Goal: Information Seeking & Learning: Check status

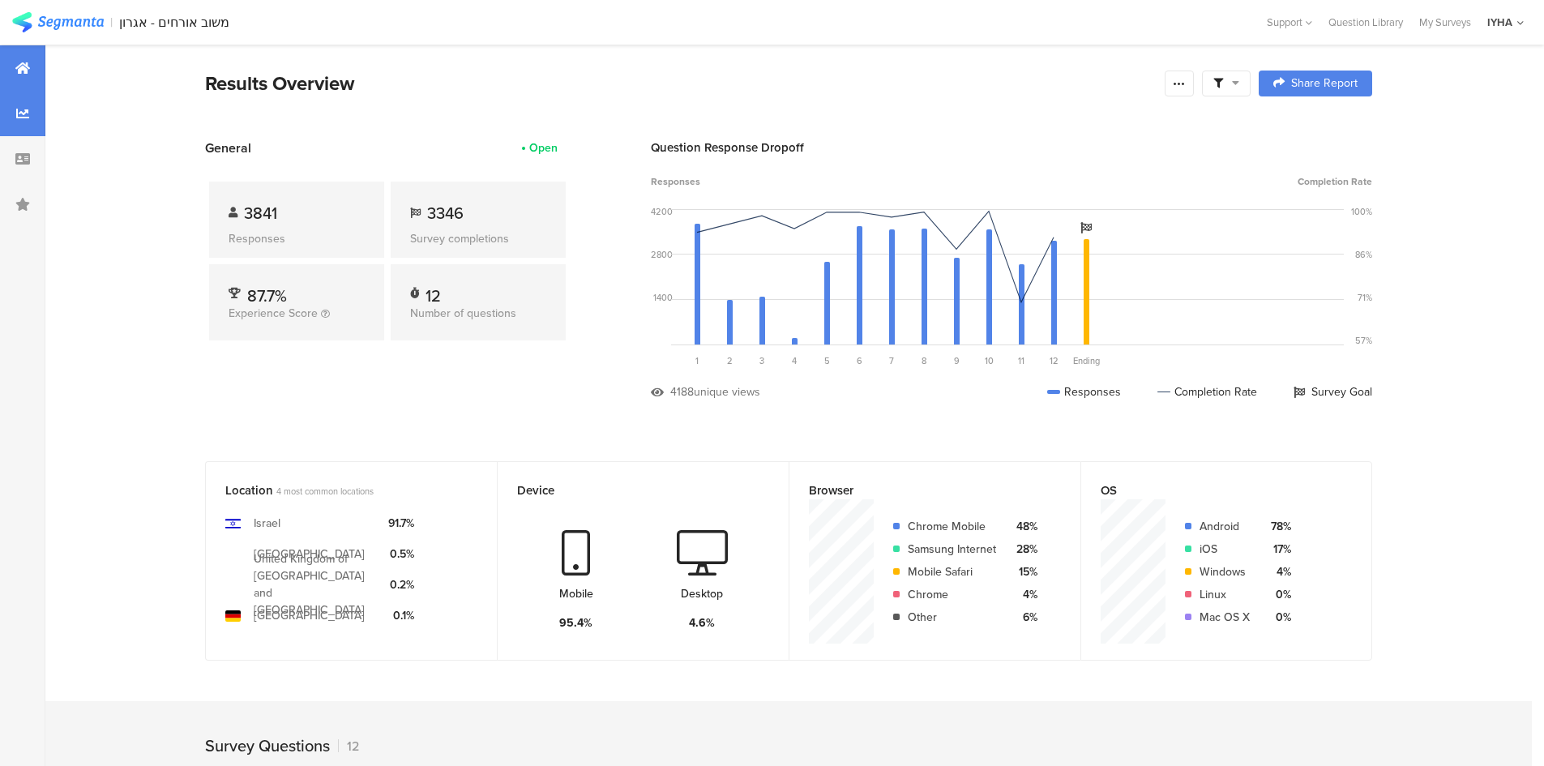
click at [31, 118] on div at bounding box center [22, 113] width 45 height 45
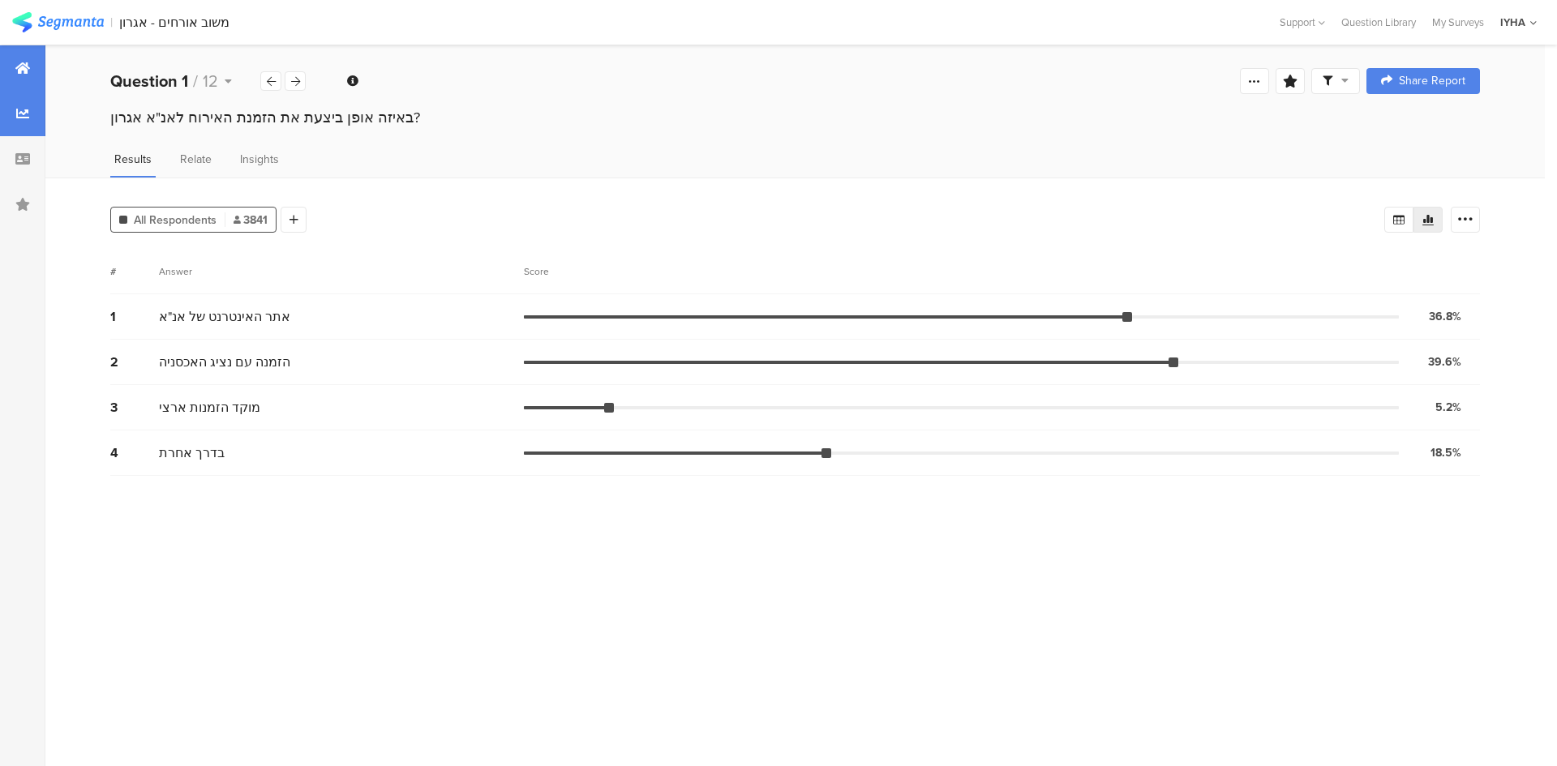
click at [33, 73] on div at bounding box center [22, 67] width 45 height 45
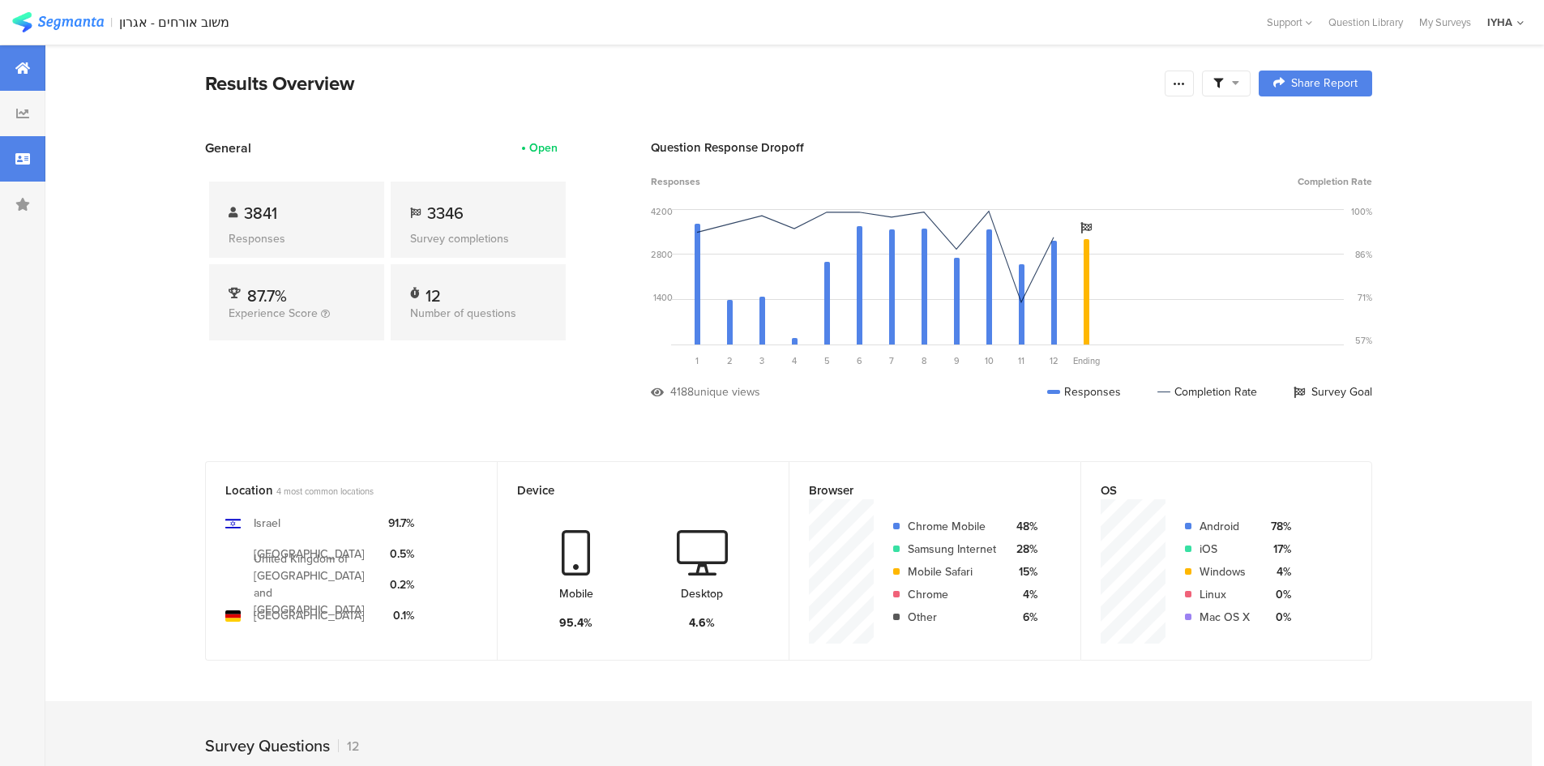
click at [19, 160] on icon at bounding box center [22, 158] width 15 height 13
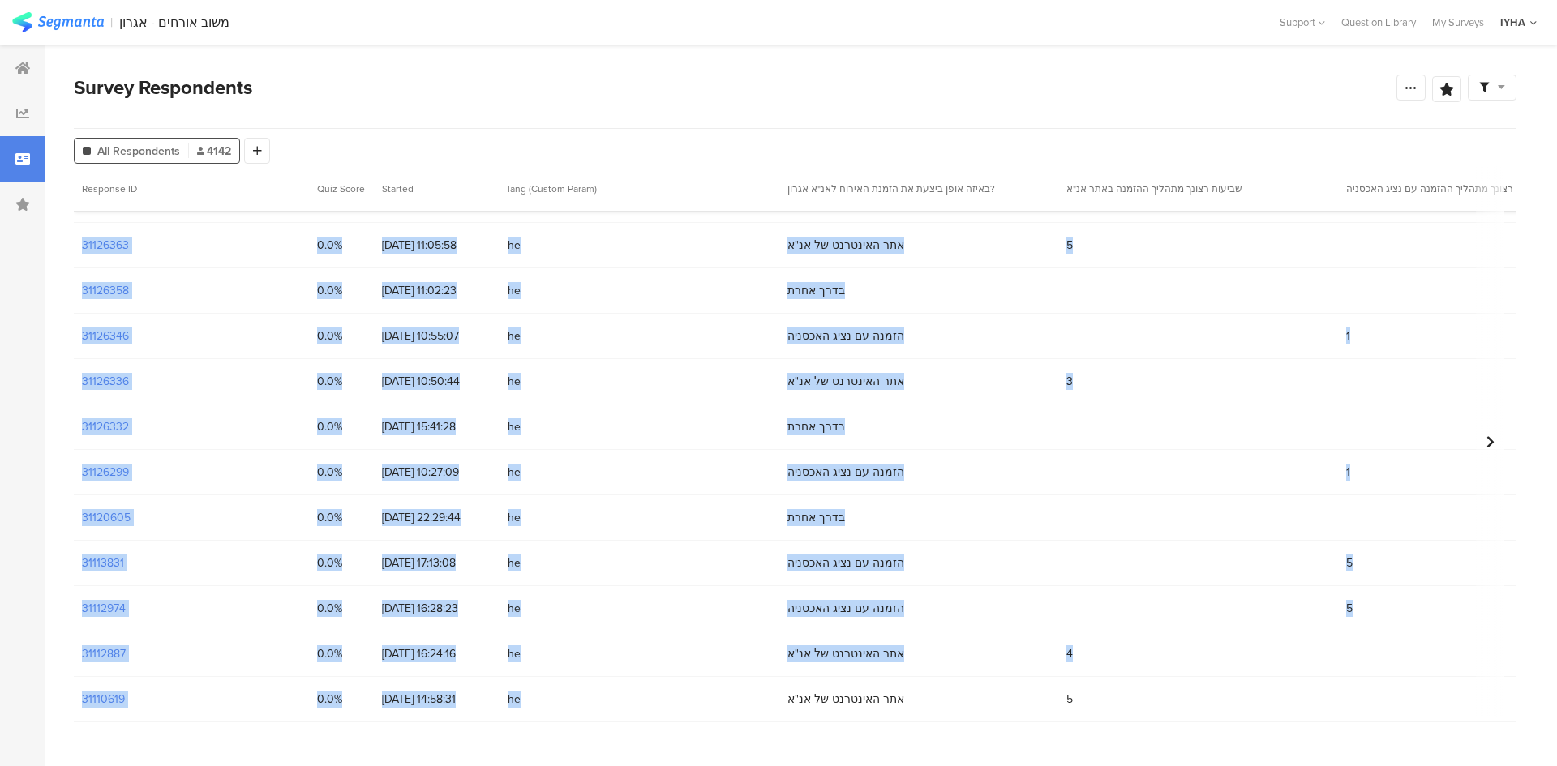
drag, startPoint x: 369, startPoint y: 717, endPoint x: 597, endPoint y: 751, distance: 231.0
click at [597, 751] on section "Survey Respondents Confidence Level 95 % Preview survey Edit survey Export Resu…" at bounding box center [794, 406] width 1499 height 722
